Goal: Information Seeking & Learning: Learn about a topic

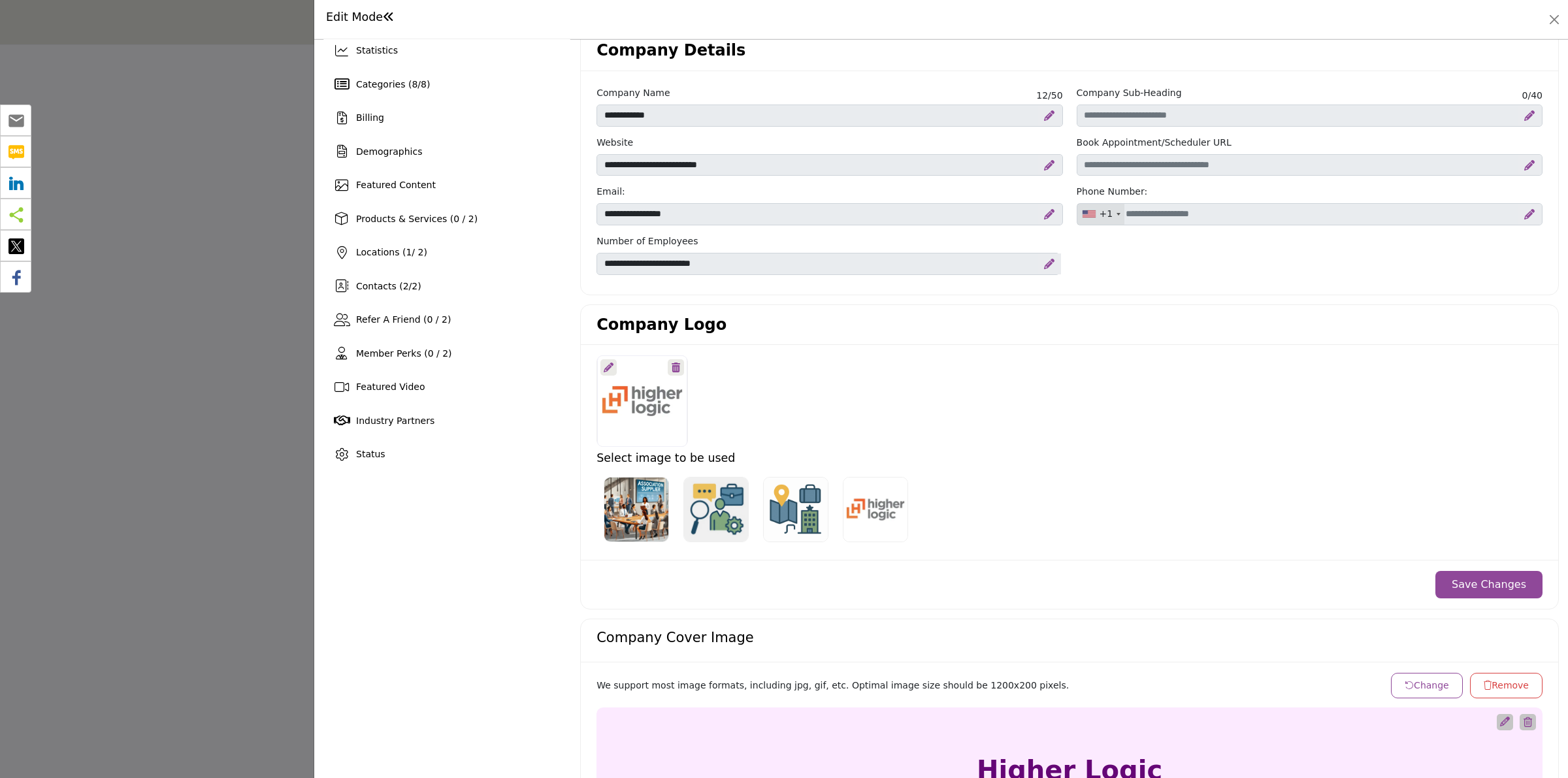
scroll to position [82, 0]
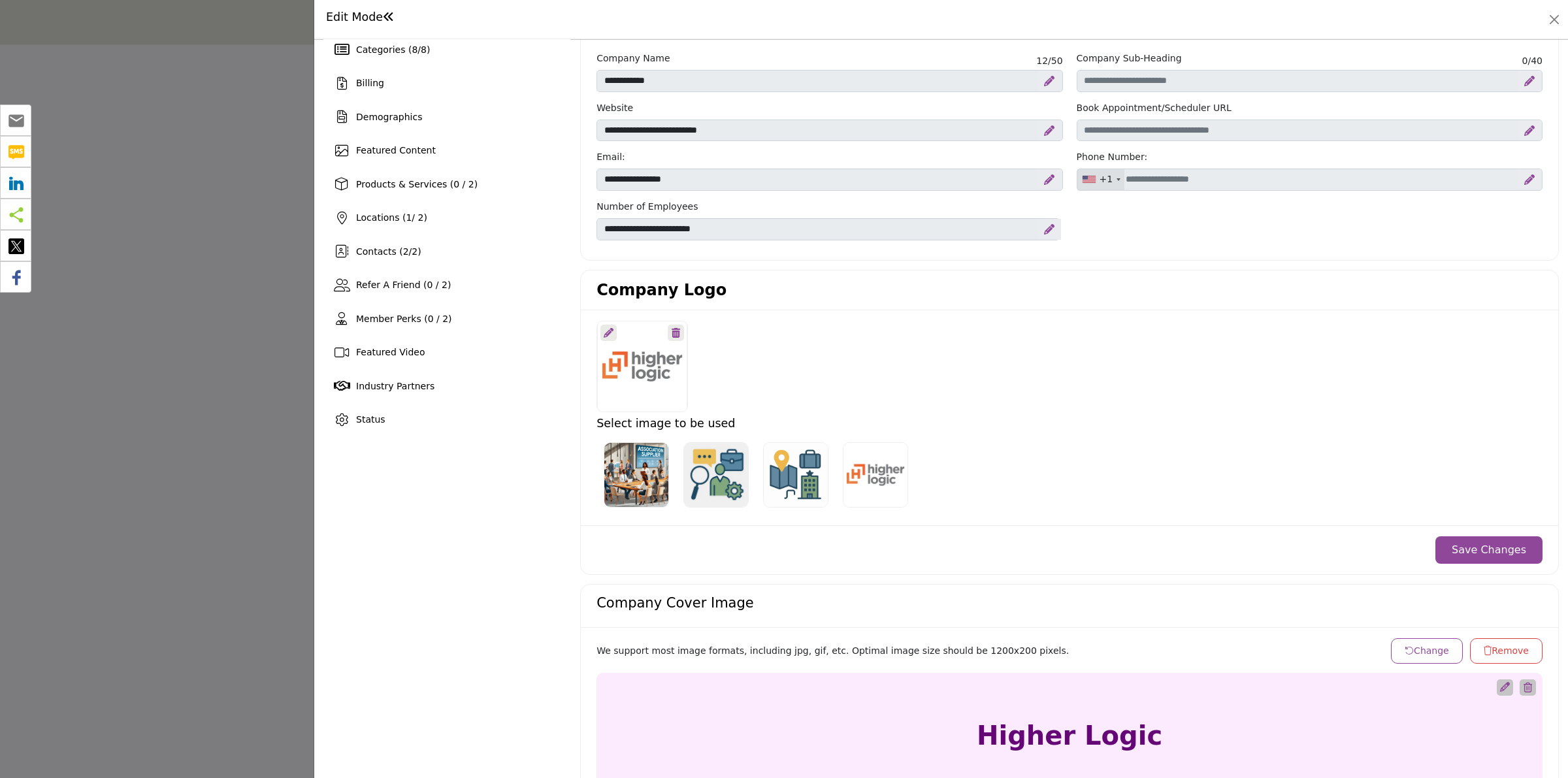
click at [259, 165] on div at bounding box center [784, 389] width 1568 height 778
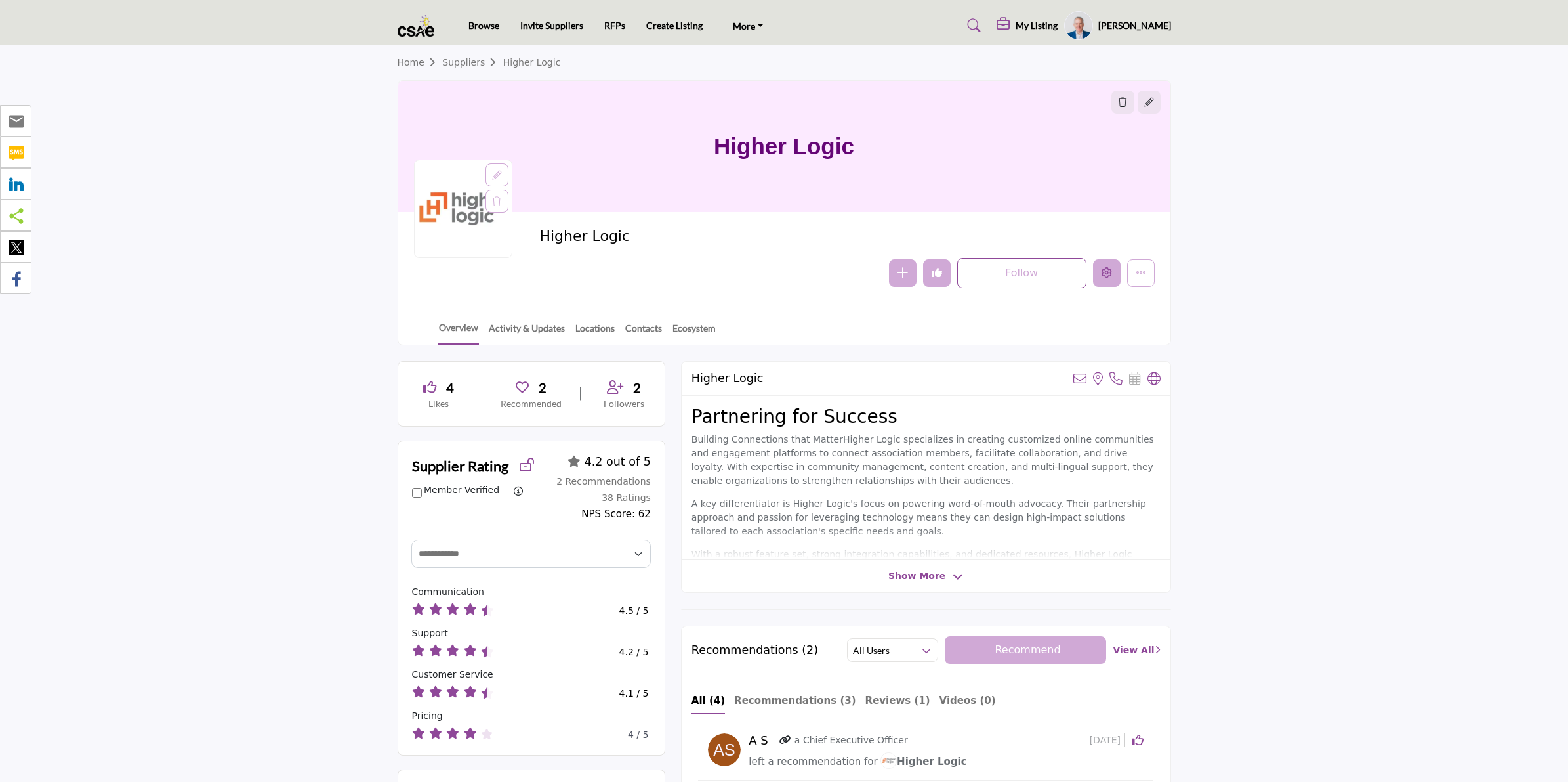
click at [1107, 273] on icon "Edit company" at bounding box center [1107, 272] width 11 height 11
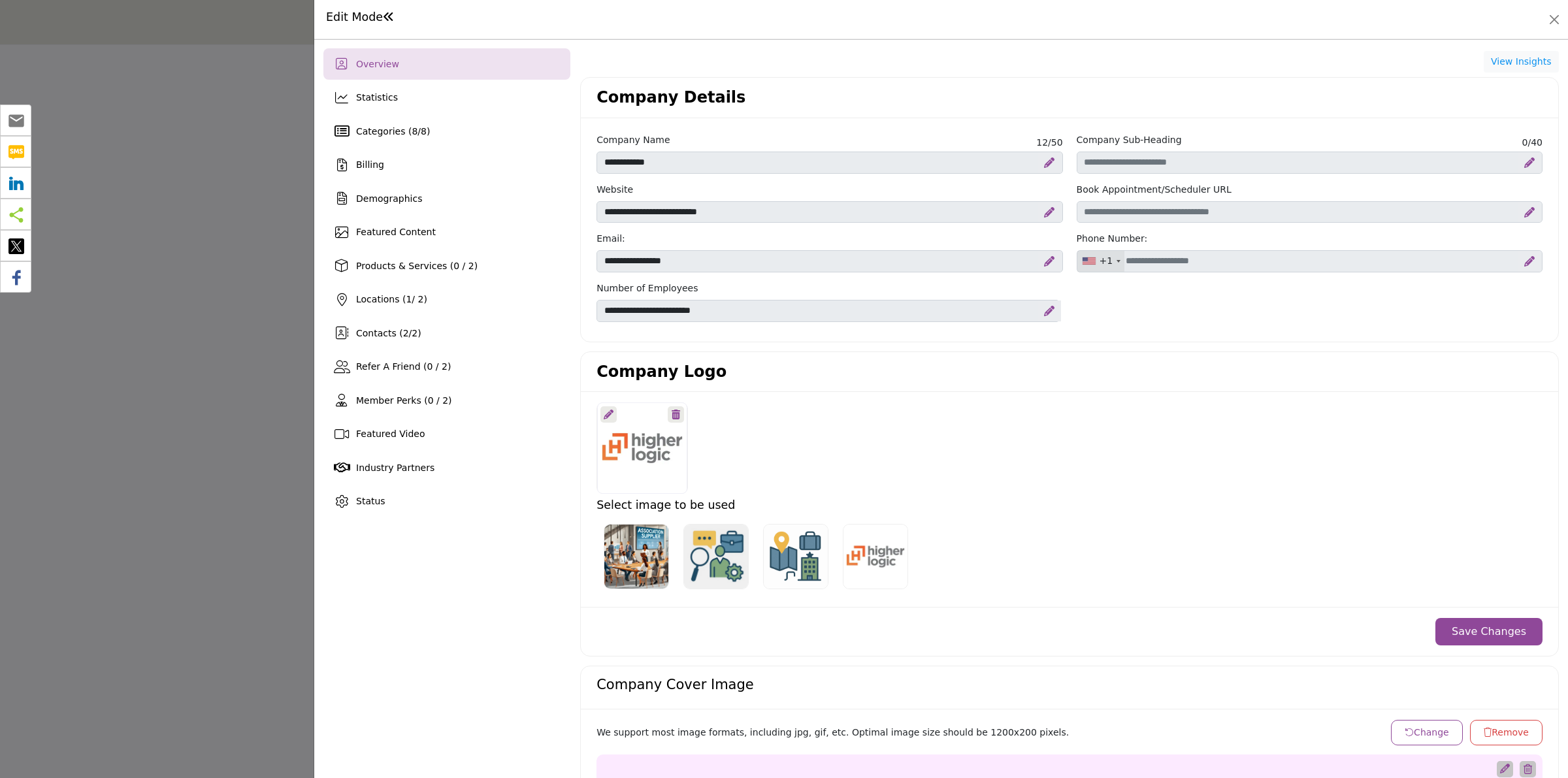
click at [174, 229] on div at bounding box center [784, 389] width 1568 height 778
